Goal: Task Accomplishment & Management: Use online tool/utility

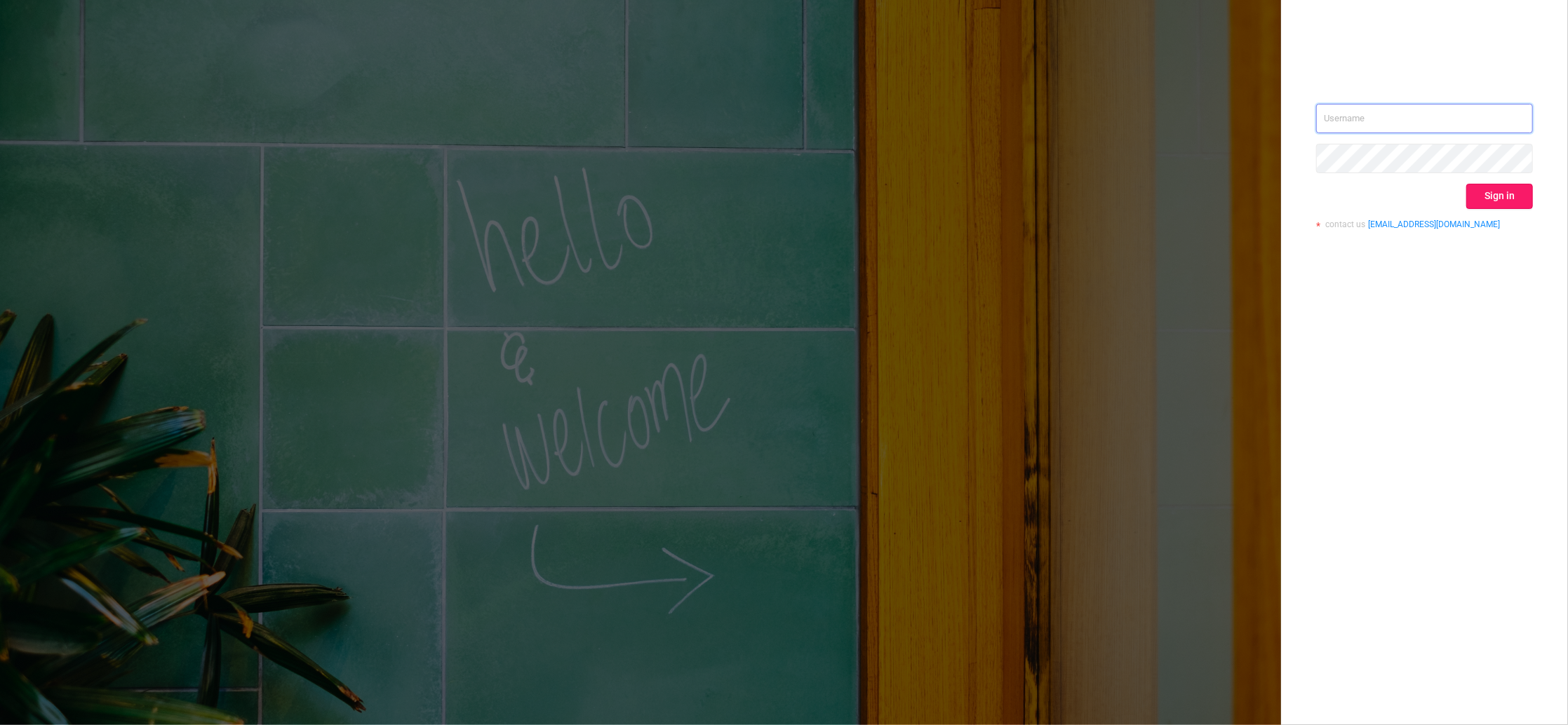
type input "[PERSON_NAME][EMAIL_ADDRESS][DOMAIN_NAME]"
click at [1479, 191] on button "Sign in" at bounding box center [1499, 196] width 67 height 25
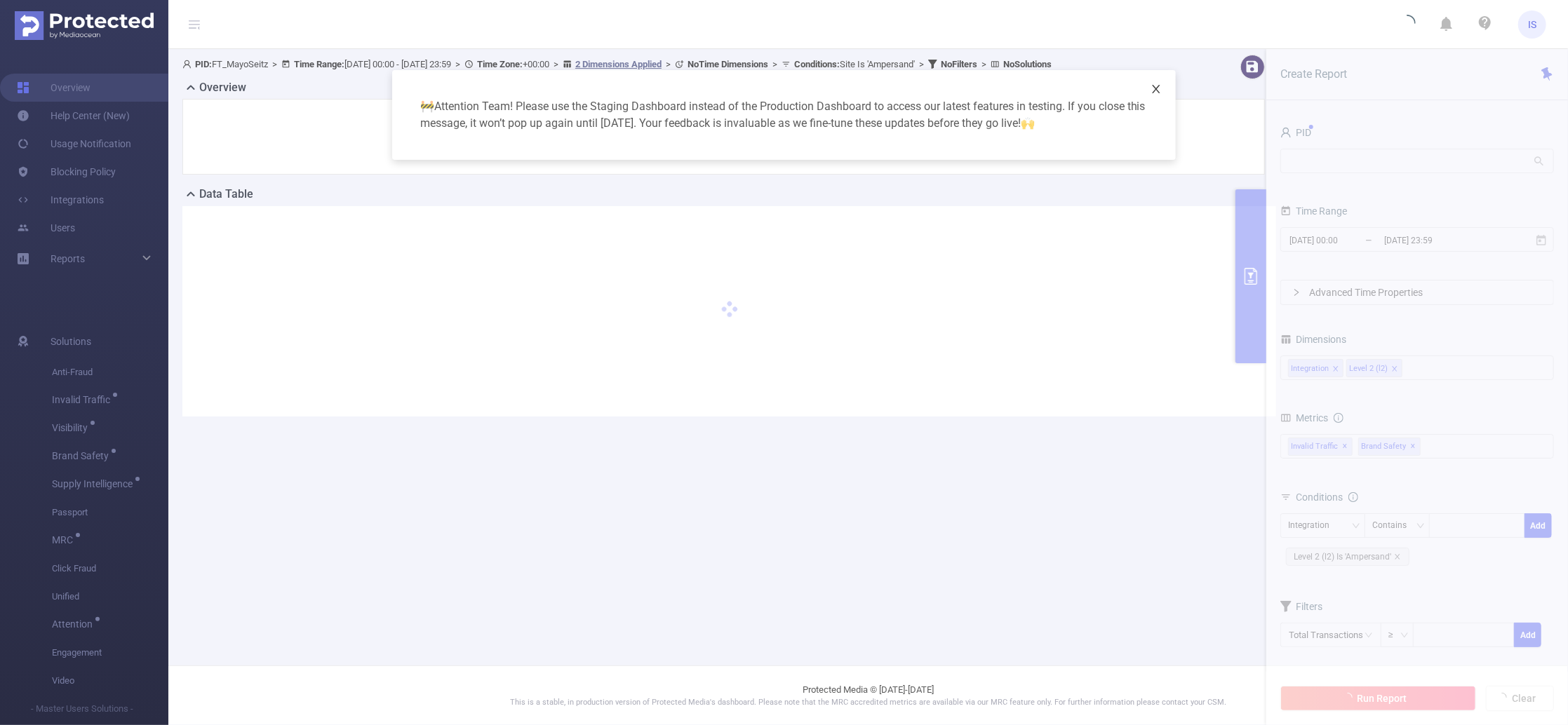
click at [1154, 92] on icon "icon: close" at bounding box center [1156, 89] width 8 height 8
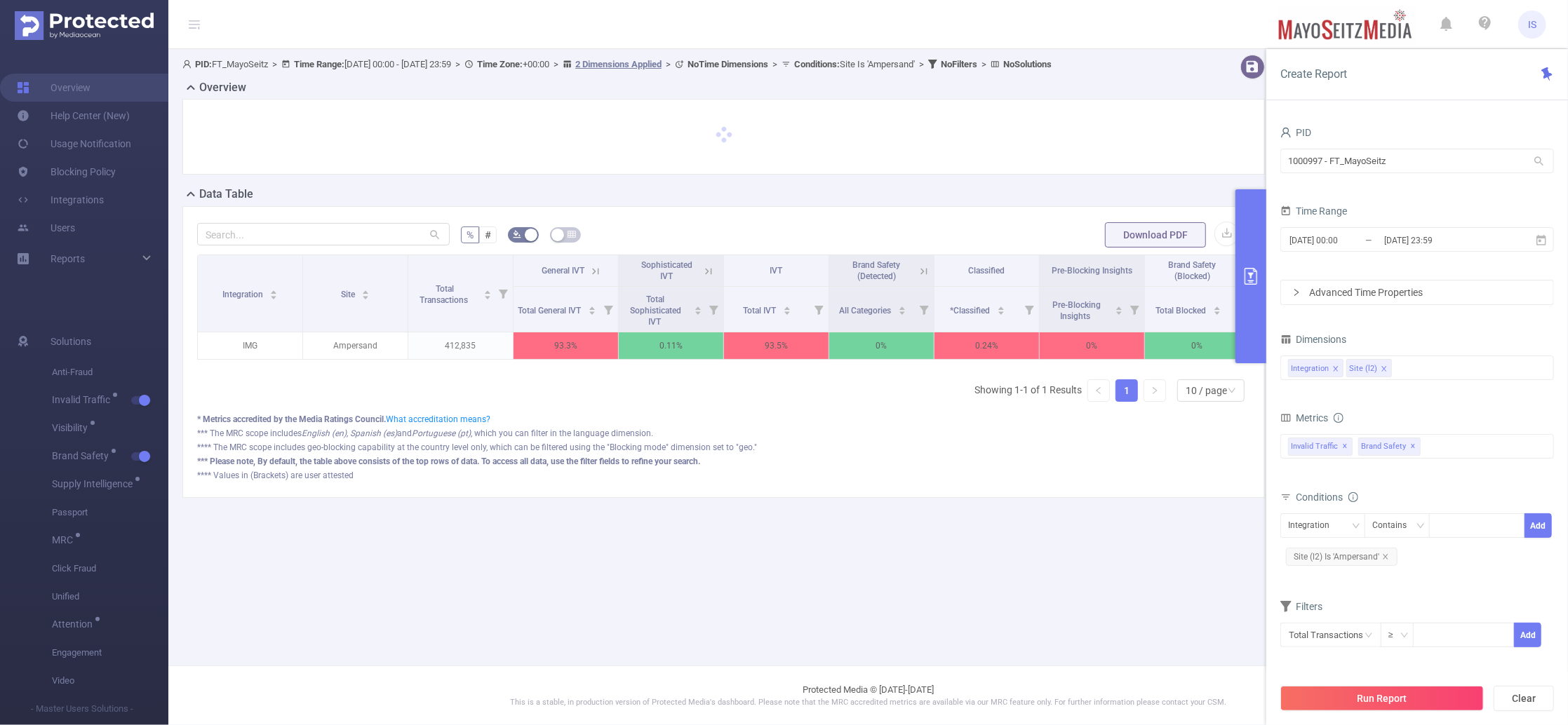
click at [600, 275] on icon at bounding box center [595, 271] width 13 height 13
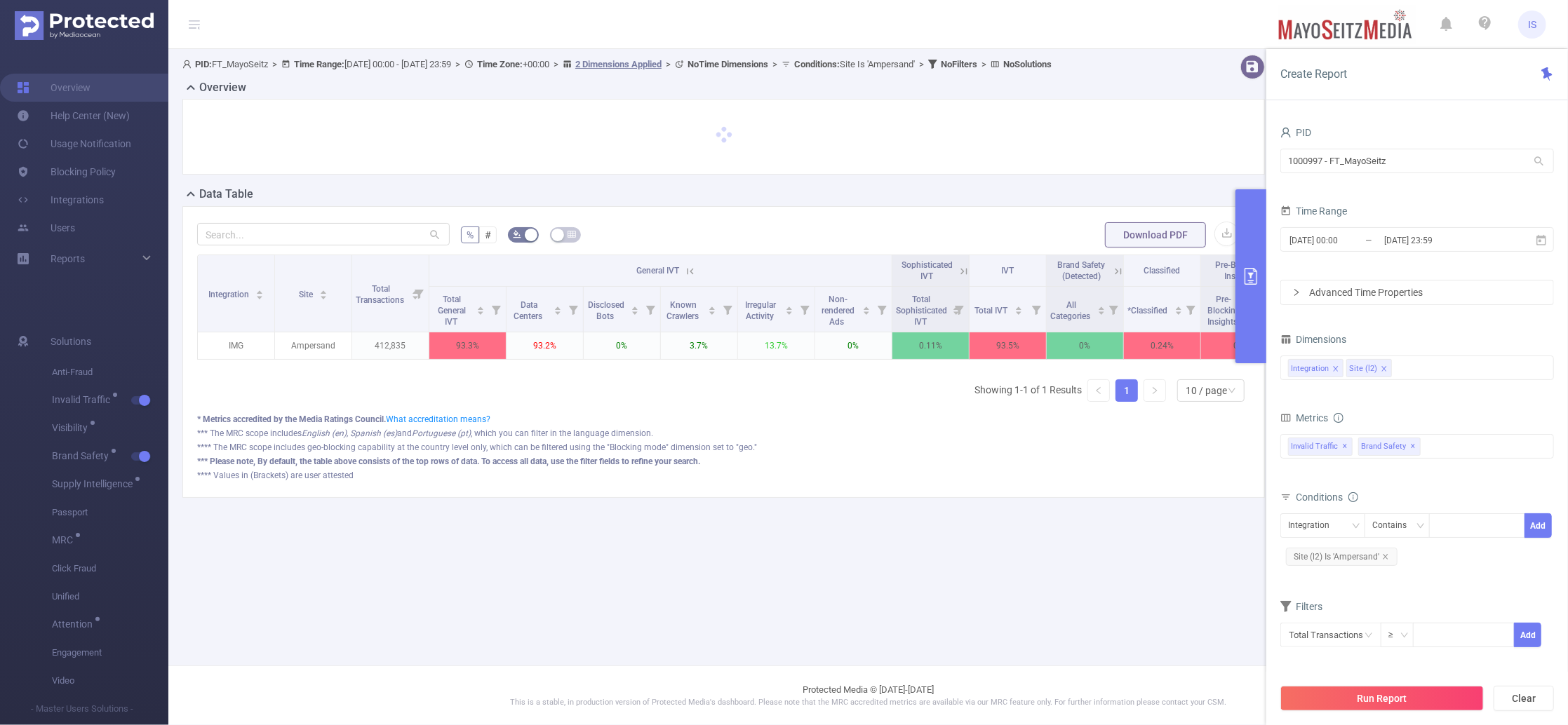
click at [962, 269] on icon at bounding box center [963, 270] width 6 height 6
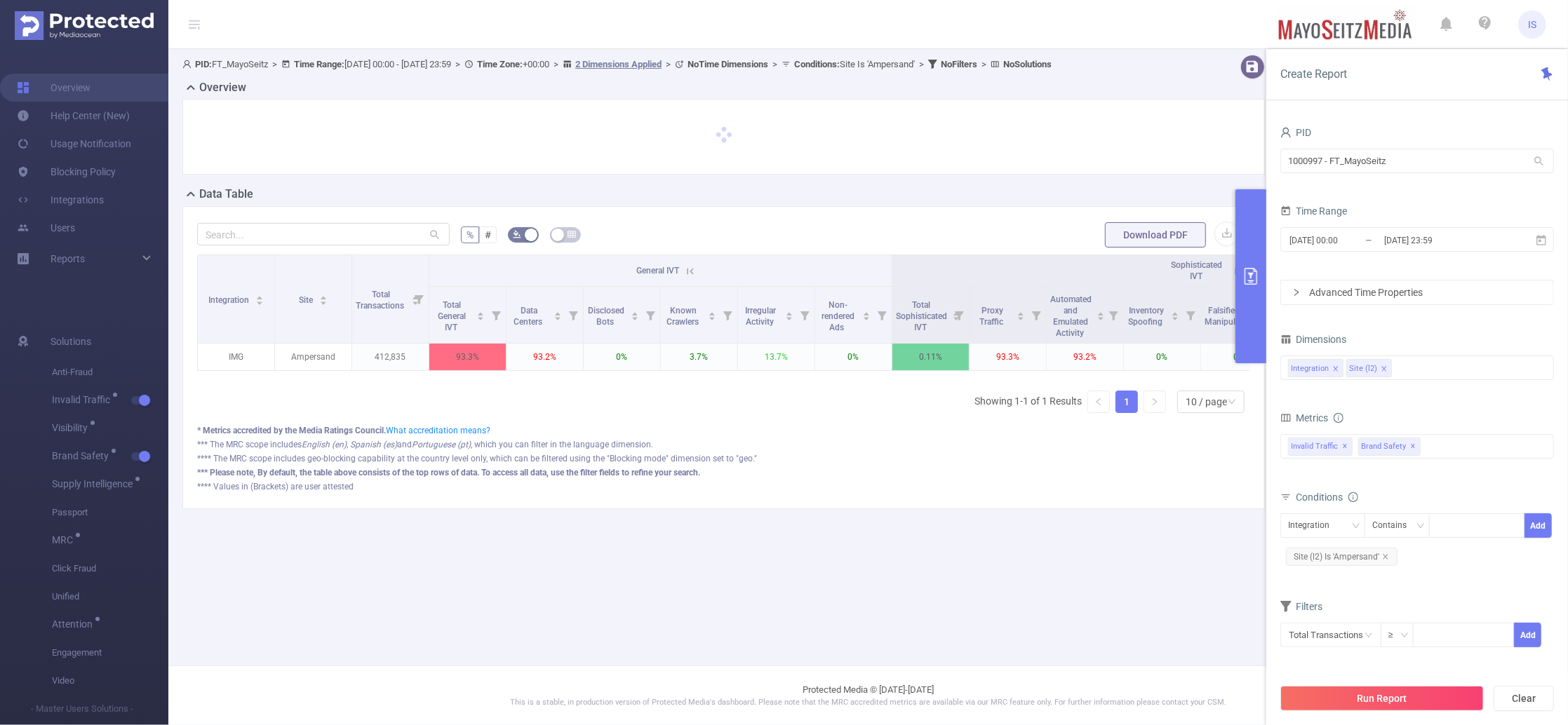
click at [696, 268] on icon at bounding box center [690, 271] width 13 height 13
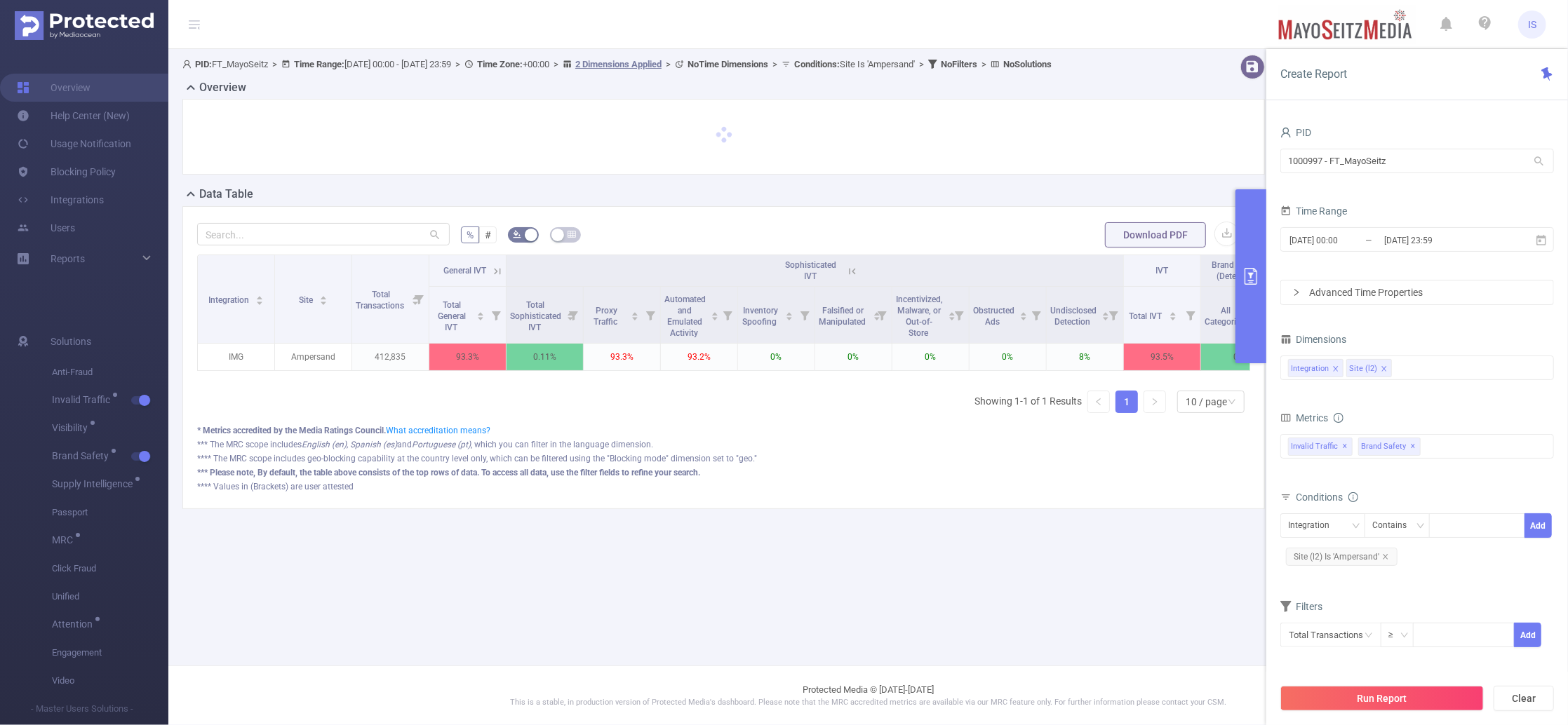
click at [854, 269] on icon at bounding box center [851, 270] width 6 height 6
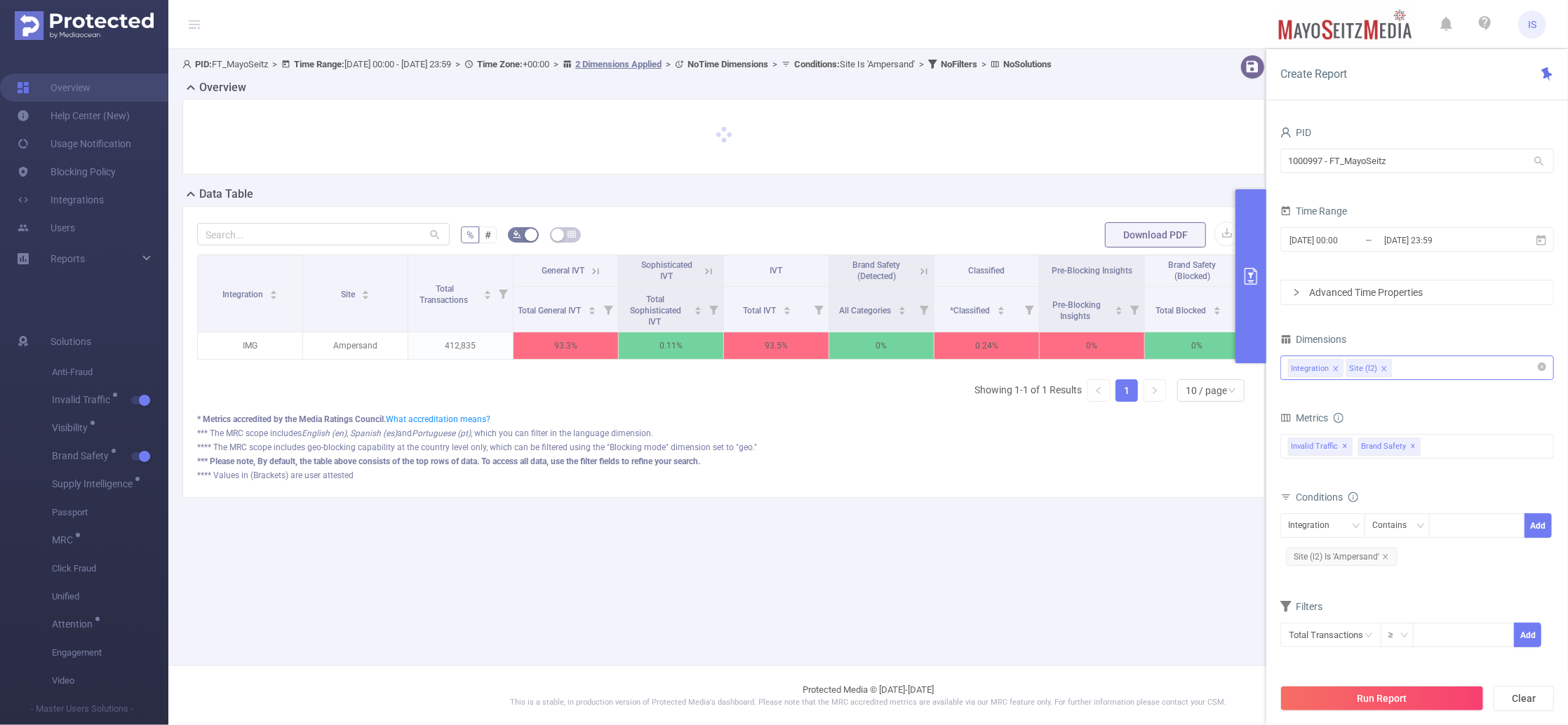
click at [1415, 370] on div "Integration Site (l2)" at bounding box center [1416, 367] width 259 height 23
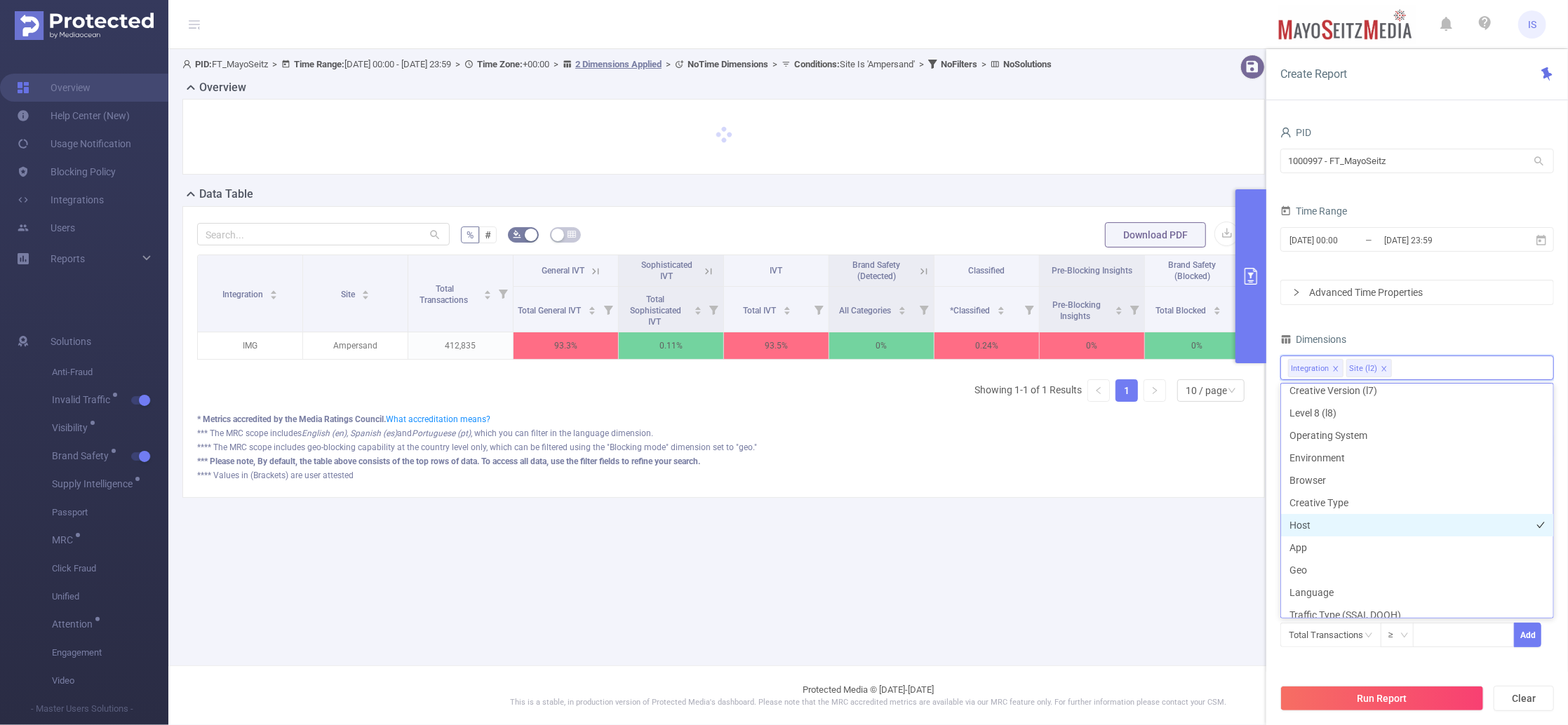
click at [1315, 521] on li "Host" at bounding box center [1416, 525] width 272 height 23
click at [1322, 548] on li "App" at bounding box center [1416, 547] width 272 height 23
click at [1355, 235] on input "2025-07-30 00:00" at bounding box center [1344, 240] width 114 height 19
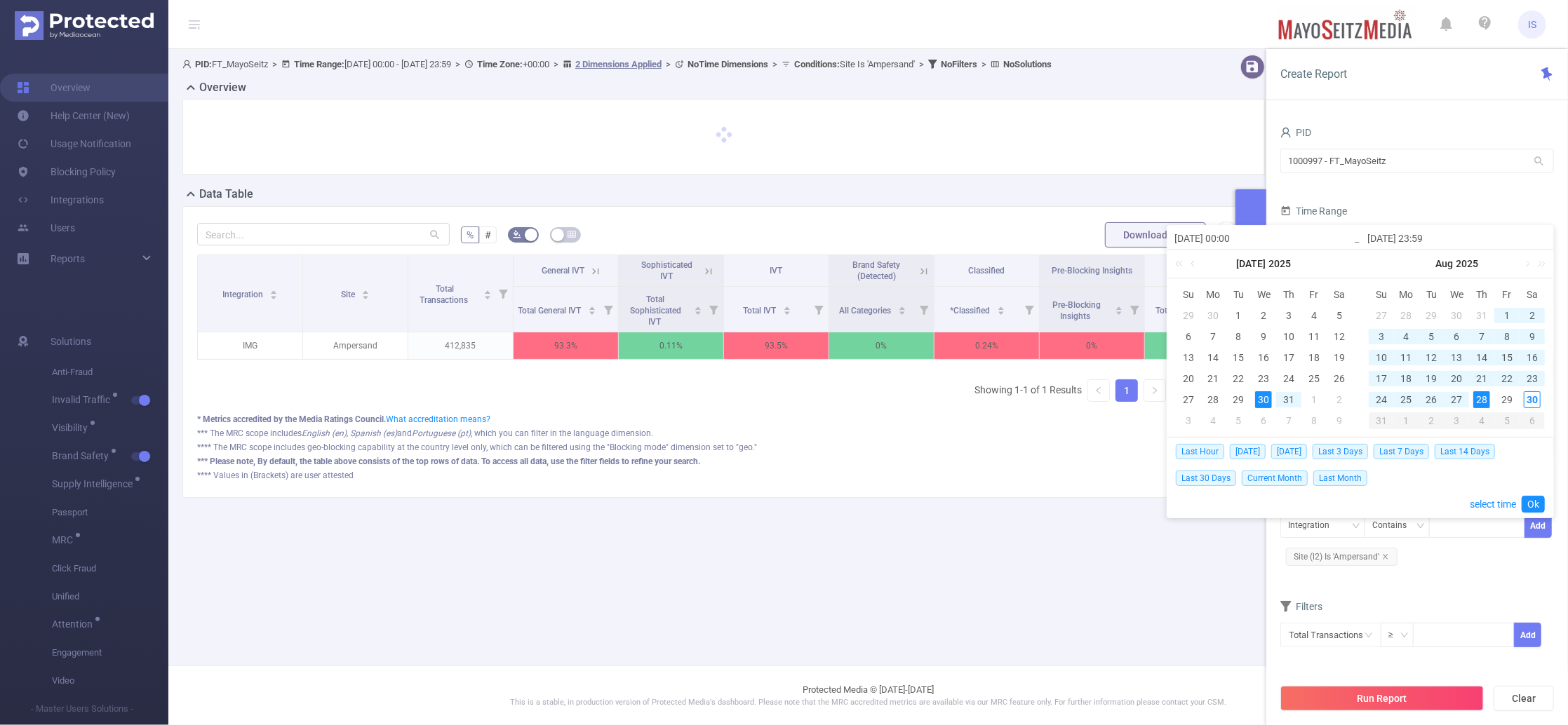
click at [829, 236] on form "% # Download PDF" at bounding box center [723, 234] width 1053 height 28
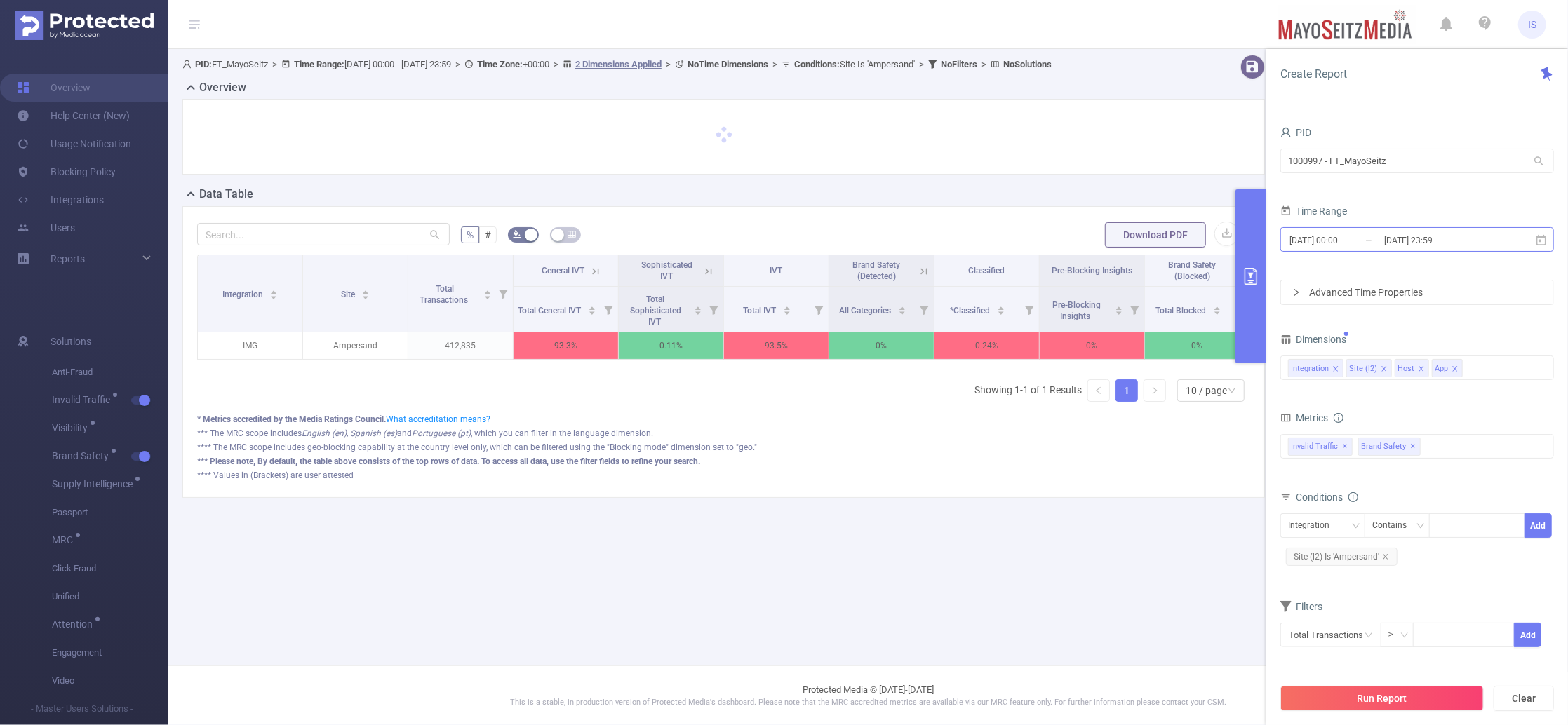
click at [1384, 243] on input "[DATE] 23:59" at bounding box center [1439, 240] width 114 height 19
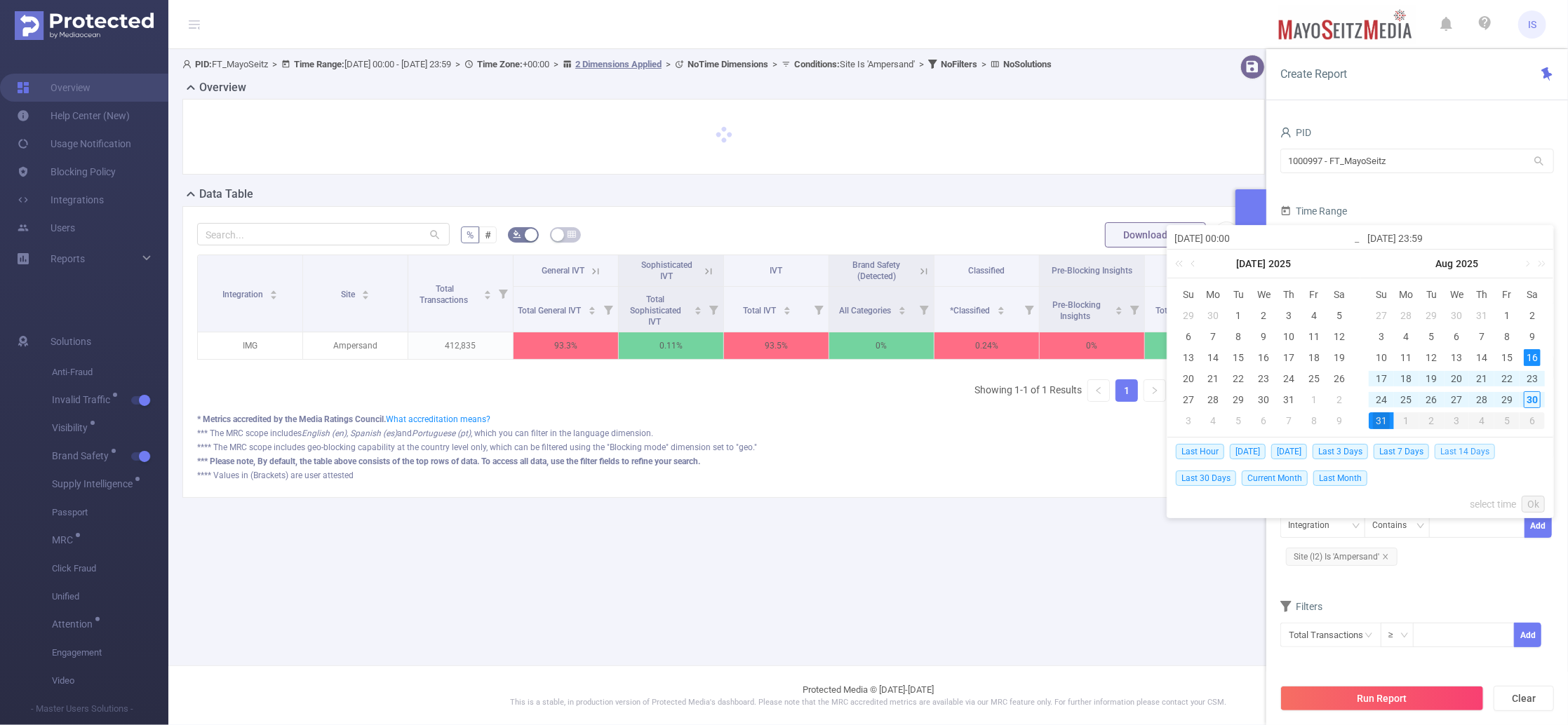
click at [1468, 452] on span "Last 14 Days" at bounding box center [1465, 451] width 61 height 15
type input "2025-08-16 00:00"
type input "2025-08-30 23:59"
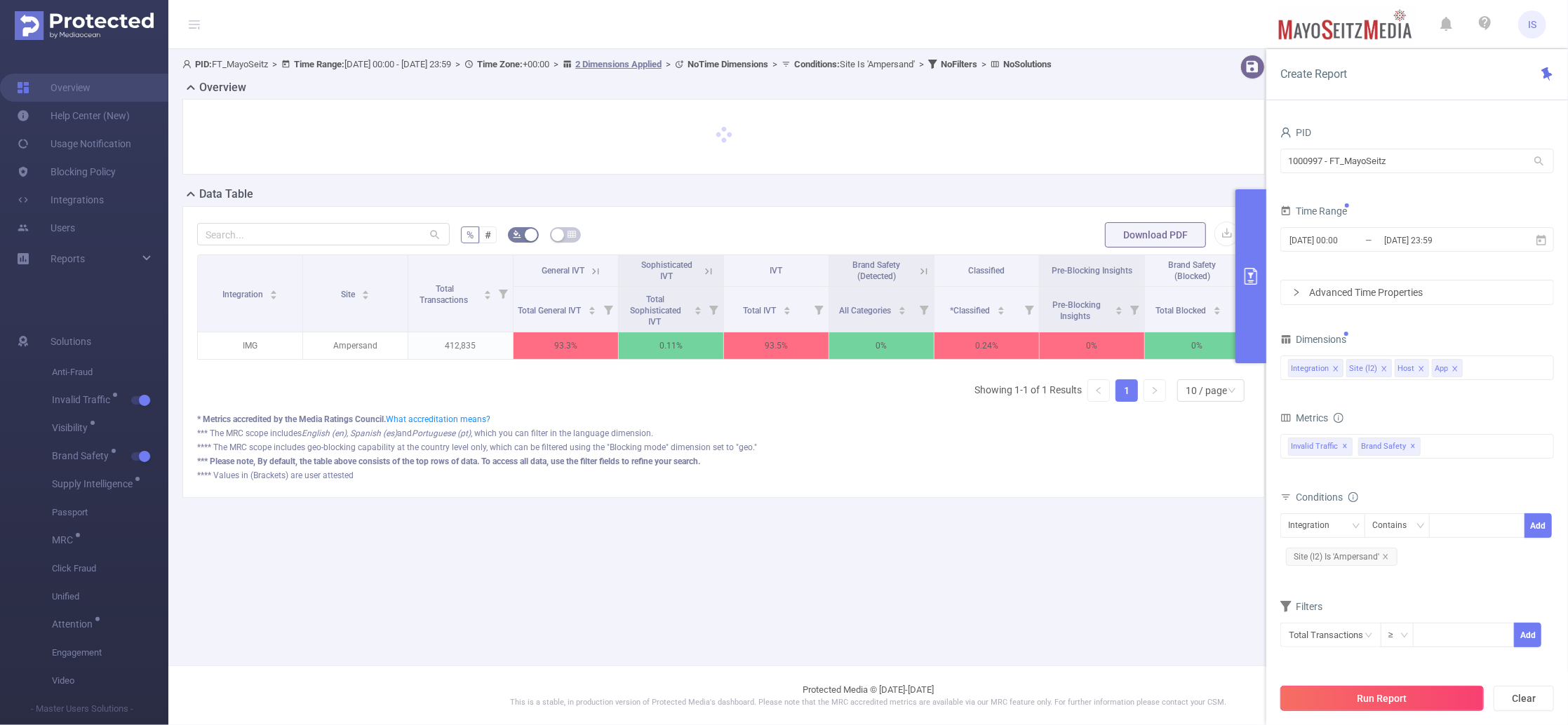
click at [1415, 702] on button "Run Report" at bounding box center [1382, 699] width 204 height 25
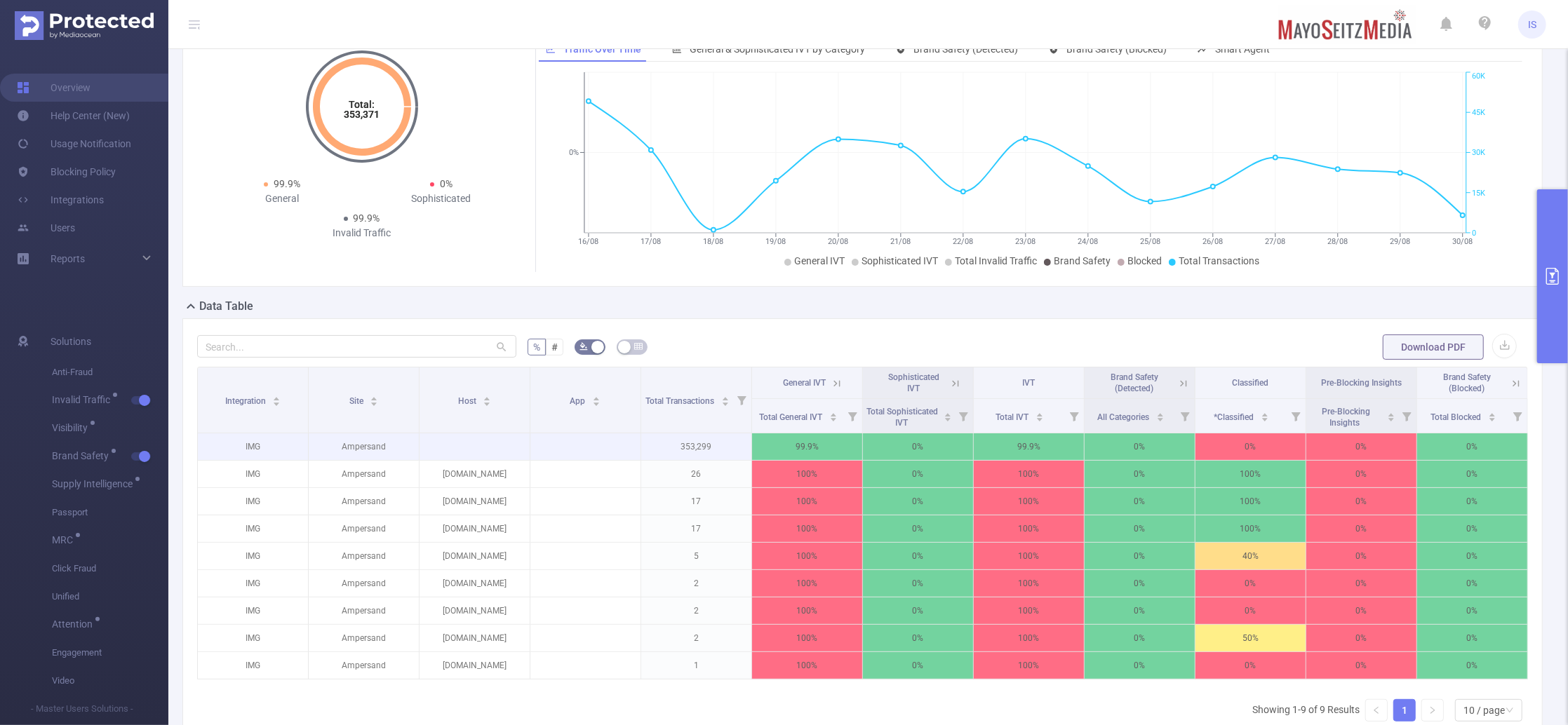
scroll to position [93, 0]
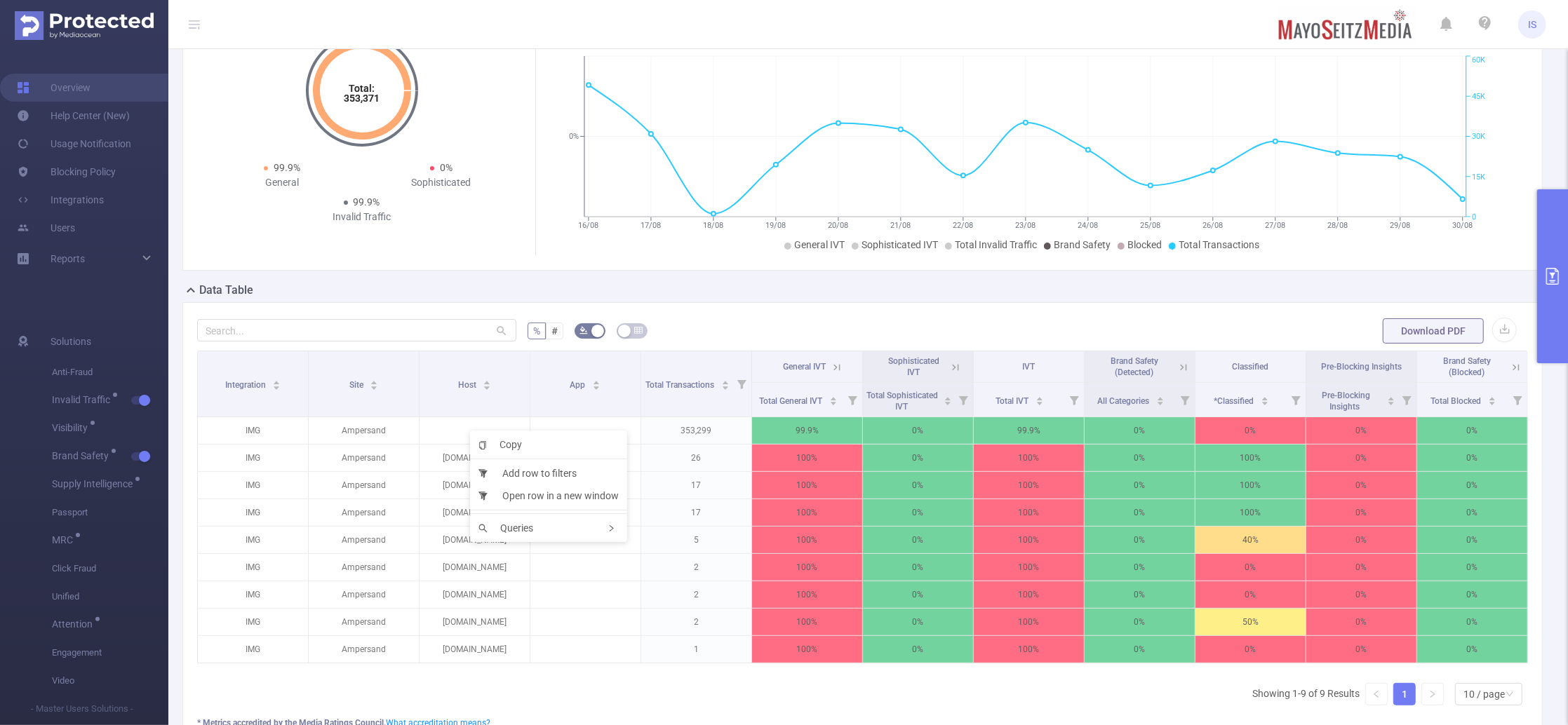
click at [713, 326] on form "% # Download PDF" at bounding box center [862, 331] width 1331 height 28
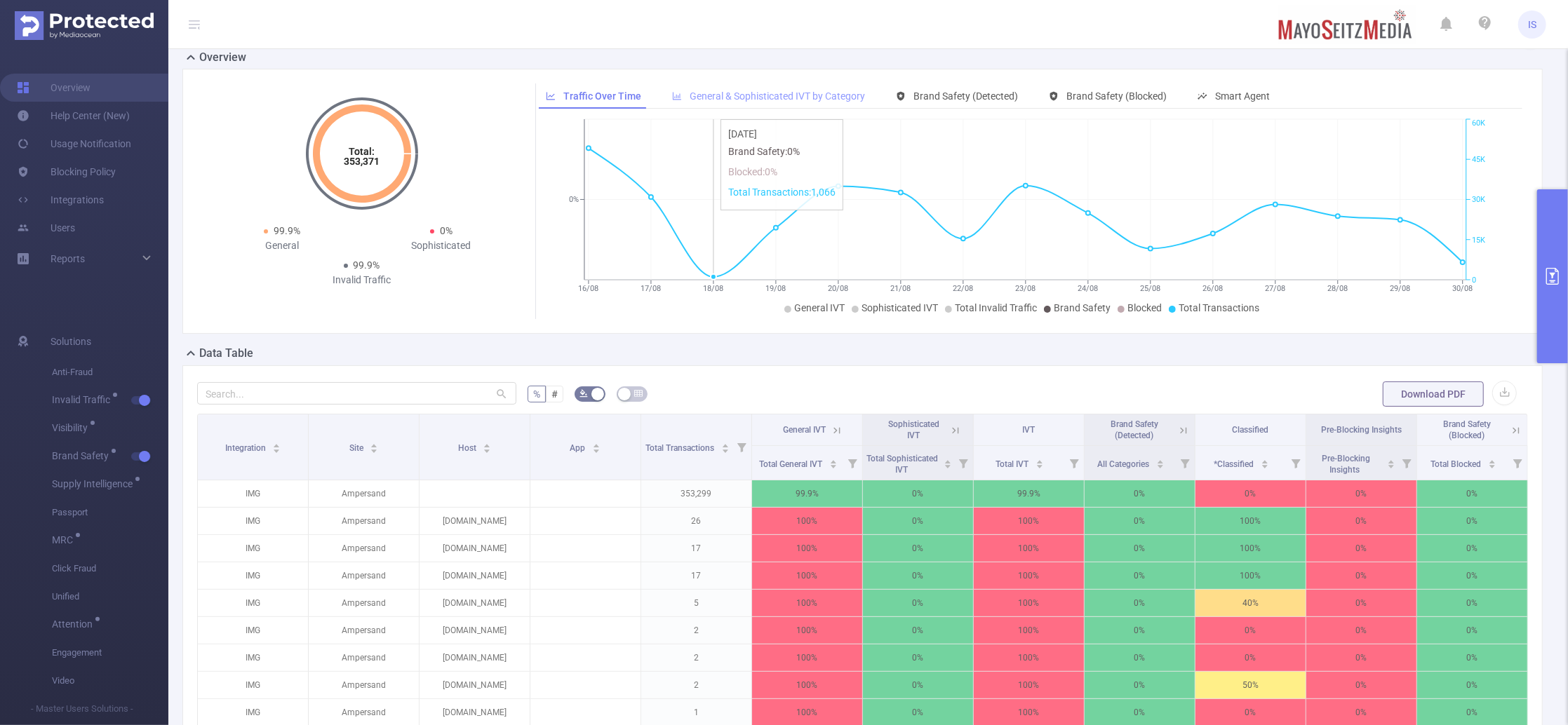
scroll to position [0, 0]
